Goal: Task Accomplishment & Management: Manage account settings

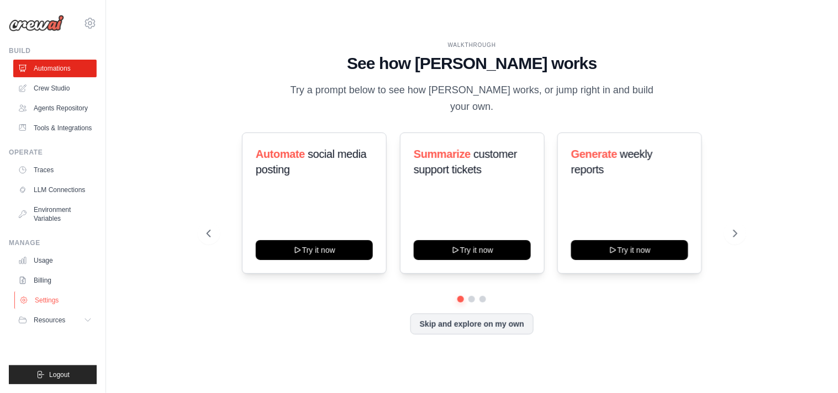
click at [41, 305] on link "Settings" at bounding box center [55, 301] width 83 height 18
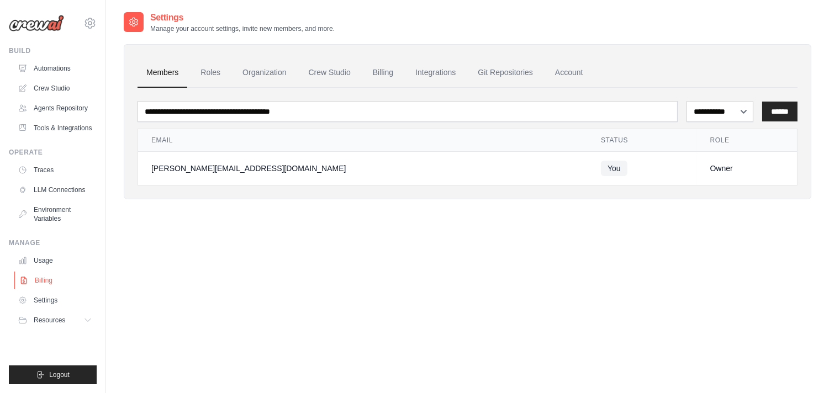
click at [63, 284] on link "Billing" at bounding box center [55, 281] width 83 height 18
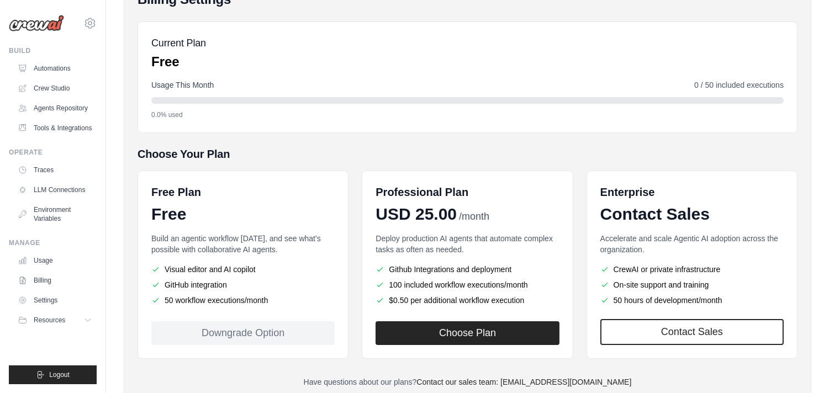
scroll to position [123, 0]
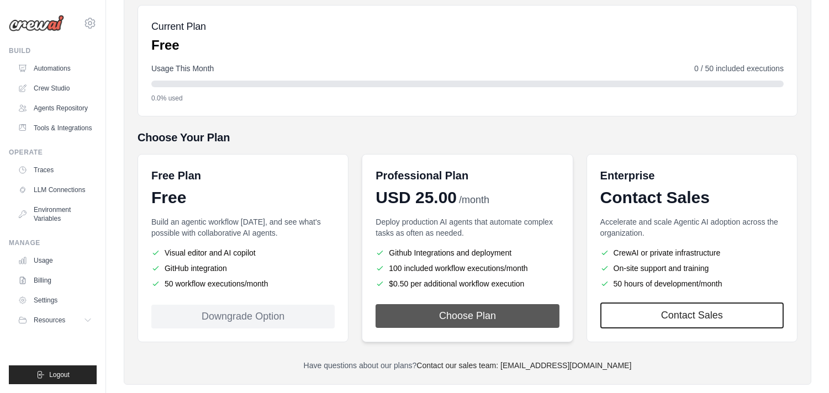
click at [438, 314] on button "Choose Plan" at bounding box center [467, 316] width 183 height 24
